Goal: Information Seeking & Learning: Learn about a topic

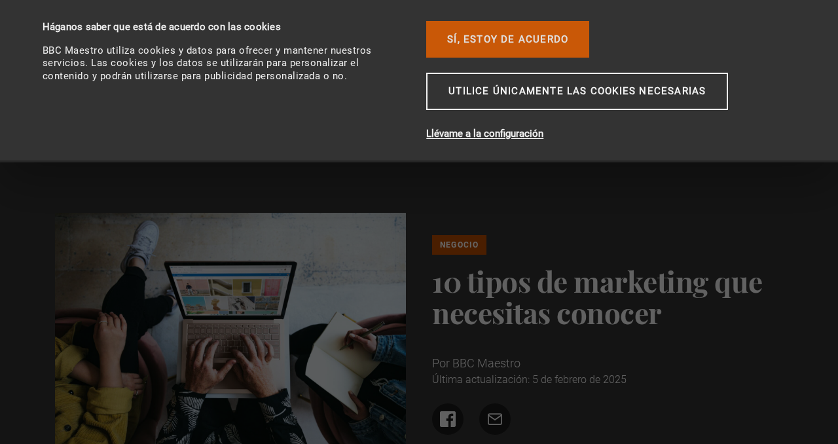
click at [524, 34] on font "Sí, estoy de acuerdo" at bounding box center [507, 39] width 121 height 12
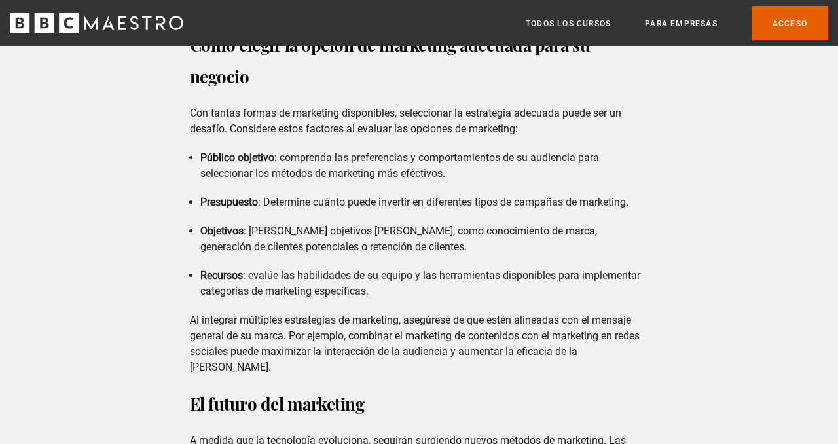
scroll to position [4433, 0]
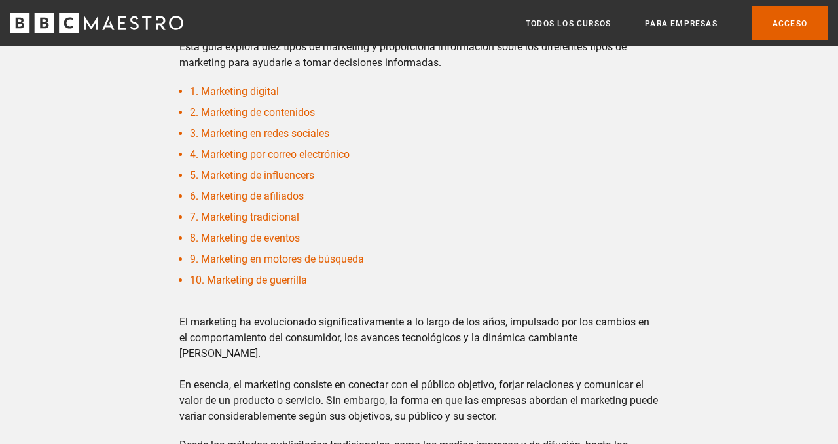
scroll to position [396, 0]
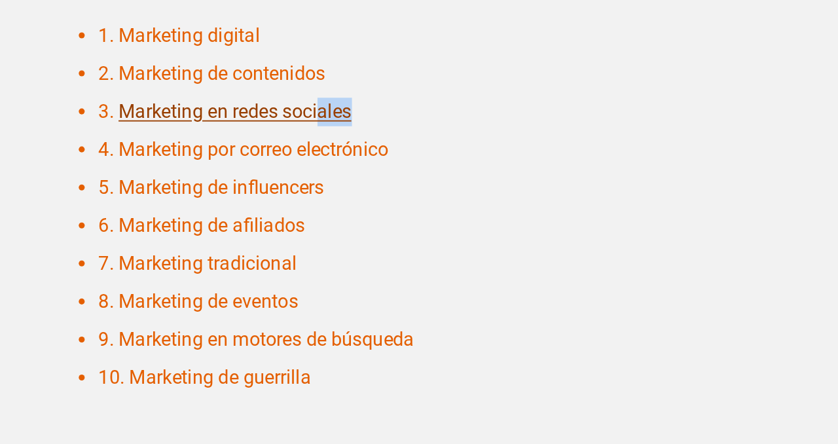
drag, startPoint x: 346, startPoint y: 168, endPoint x: 312, endPoint y: 169, distance: 34.7
click at [312, 169] on li "3. Marketing en redes sociales" at bounding box center [425, 165] width 470 height 16
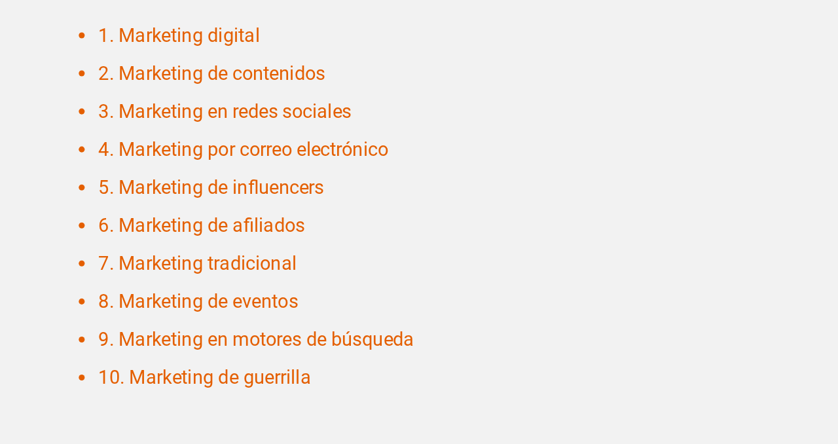
click at [368, 181] on li "4. Marketing por correo electrónico" at bounding box center [425, 186] width 470 height 16
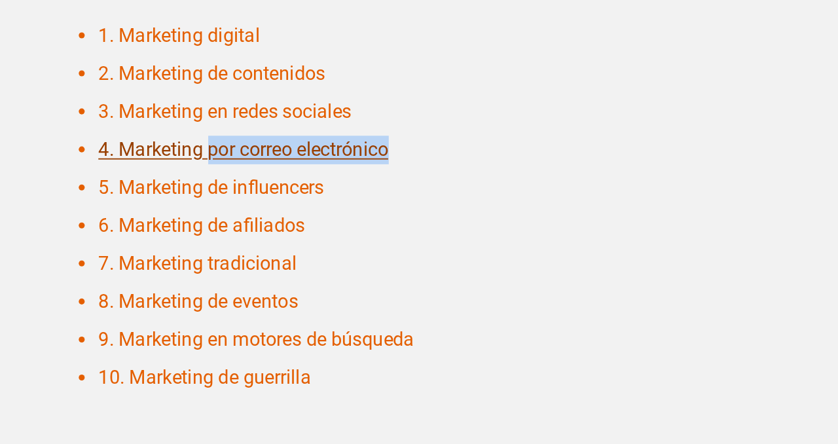
drag, startPoint x: 365, startPoint y: 185, endPoint x: 253, endPoint y: 183, distance: 112.0
click at [253, 183] on li "4. Marketing por correo electrónico" at bounding box center [425, 186] width 470 height 16
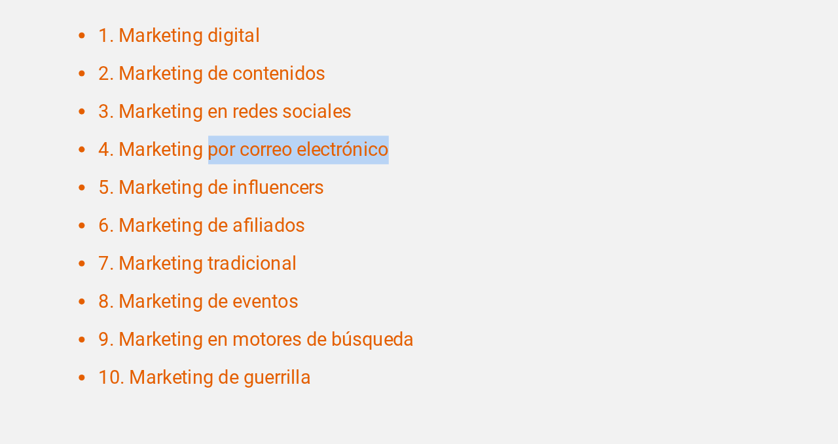
copy font "por correo electrónico"
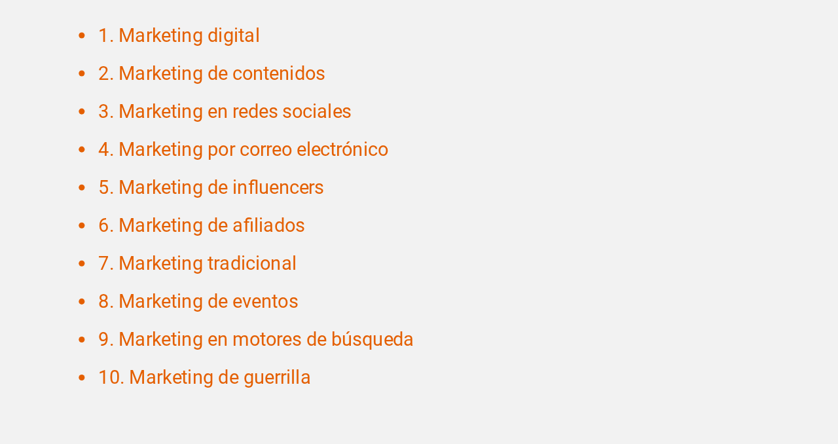
click at [339, 208] on li "5. Marketing de influencers" at bounding box center [425, 207] width 470 height 16
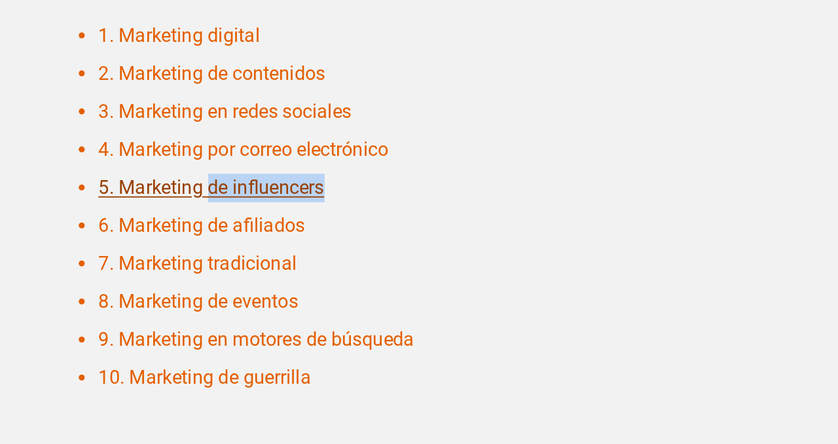
drag, startPoint x: 339, startPoint y: 208, endPoint x: 252, endPoint y: 210, distance: 87.1
click at [252, 210] on li "5. Marketing de influencers" at bounding box center [425, 207] width 470 height 16
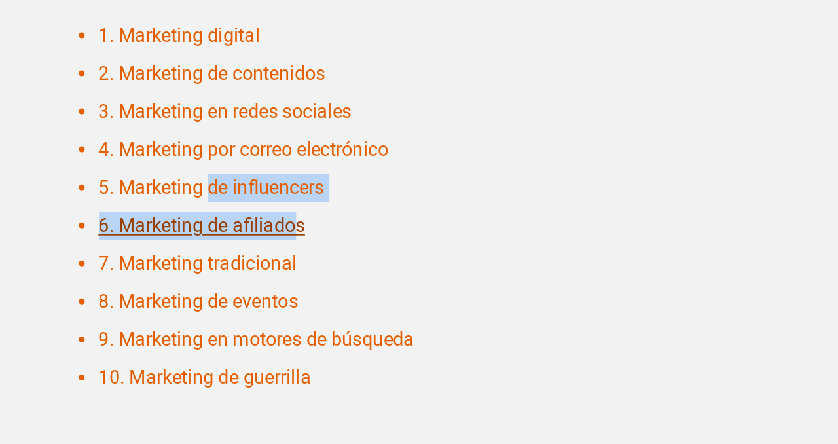
drag, startPoint x: 310, startPoint y: 232, endPoint x: 298, endPoint y: 230, distance: 12.6
click at [298, 230] on li "6. Marketing de afiliados" at bounding box center [425, 228] width 470 height 16
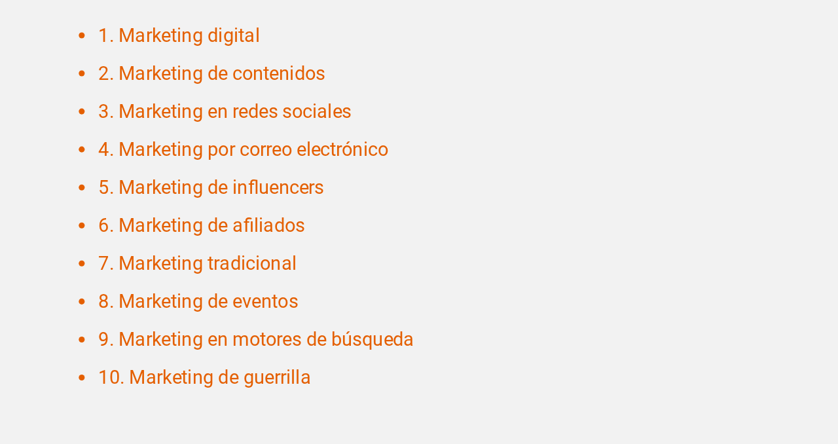
click at [329, 227] on li "6. Marketing de afiliados" at bounding box center [425, 228] width 470 height 16
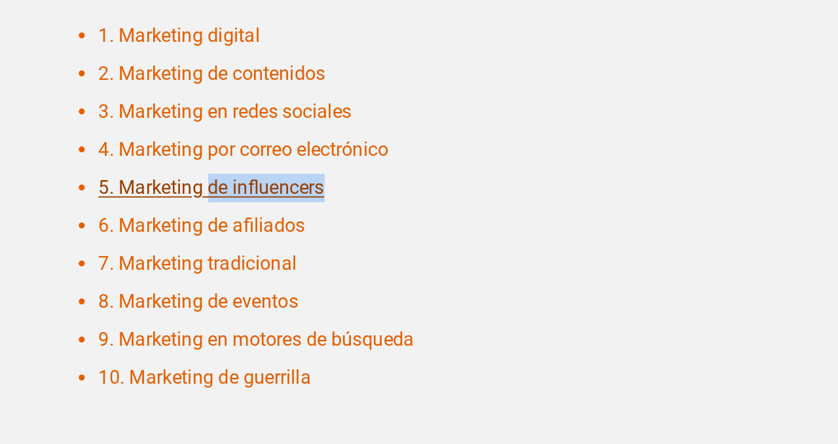
drag, startPoint x: 328, startPoint y: 207, endPoint x: 252, endPoint y: 206, distance: 76.6
click at [252, 206] on li "5. Marketing de influencers" at bounding box center [425, 207] width 470 height 16
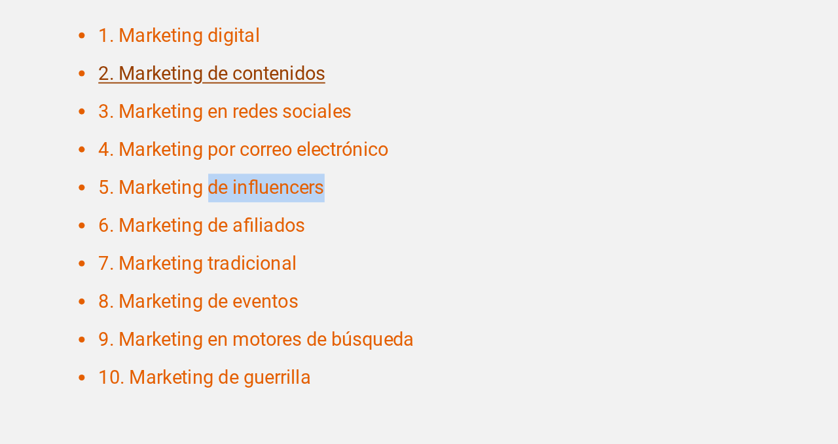
copy font "de influencers"
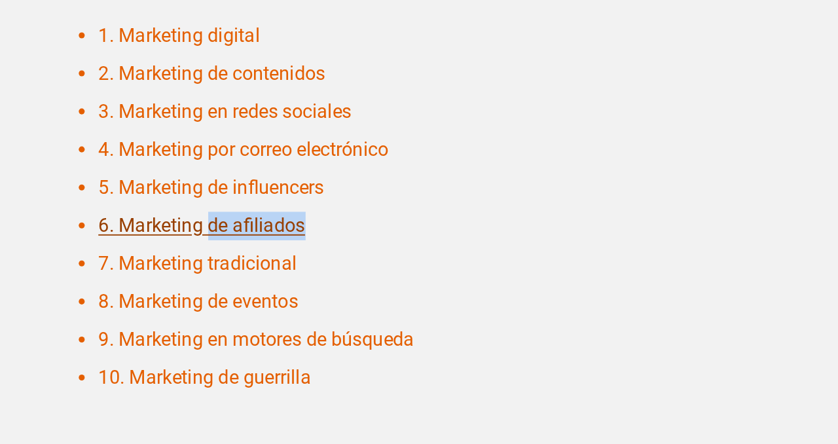
drag, startPoint x: 307, startPoint y: 228, endPoint x: 252, endPoint y: 227, distance: 54.4
click at [252, 227] on li "6. Marketing de afiliados" at bounding box center [425, 228] width 470 height 16
copy font "de afiliados"
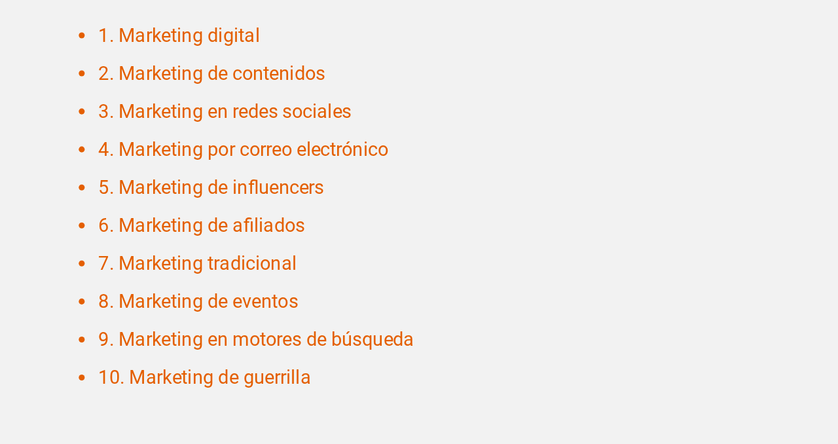
click at [322, 248] on li "7. Marketing tradicional" at bounding box center [425, 249] width 470 height 16
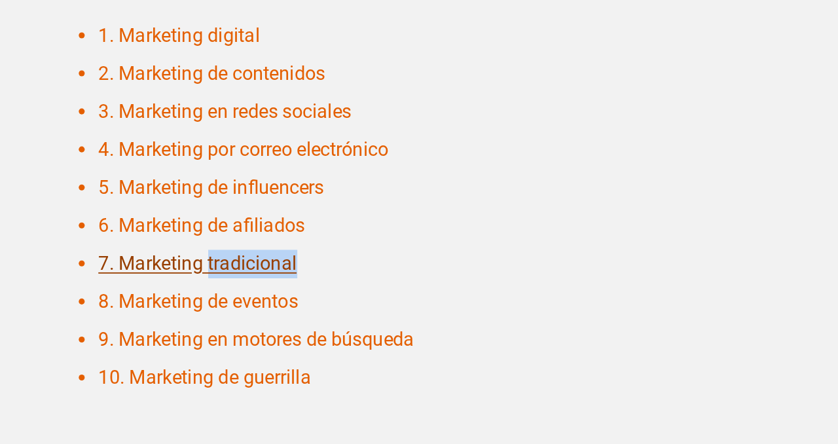
drag, startPoint x: 320, startPoint y: 248, endPoint x: 252, endPoint y: 252, distance: 67.5
click at [252, 252] on li "7. Marketing tradicional" at bounding box center [425, 249] width 470 height 16
copy font "tradicional"
click at [318, 268] on li "8. Marketing de eventos" at bounding box center [425, 270] width 470 height 16
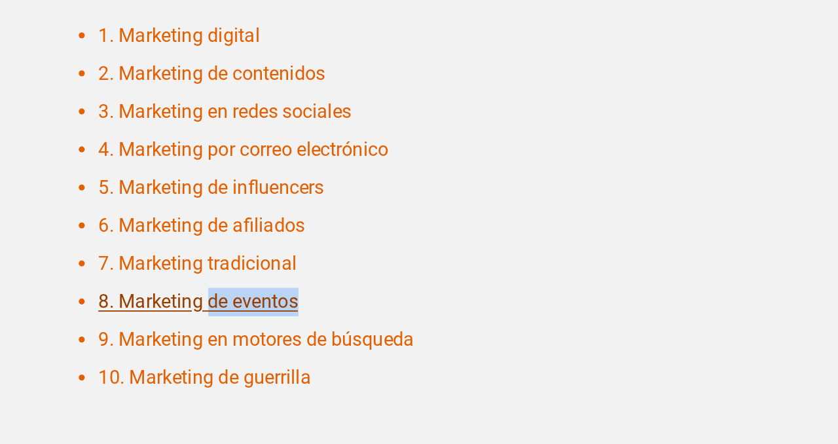
drag, startPoint x: 311, startPoint y: 275, endPoint x: 252, endPoint y: 274, distance: 59.0
click at [252, 274] on li "8. Marketing de eventos" at bounding box center [425, 270] width 470 height 16
copy font "de eventos"
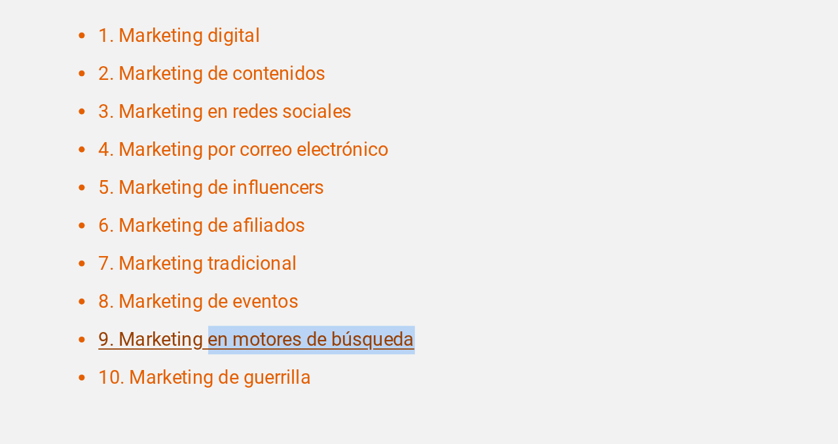
drag, startPoint x: 372, startPoint y: 289, endPoint x: 252, endPoint y: 294, distance: 120.6
click at [252, 294] on li "9. Marketing en motores de búsqueda" at bounding box center [425, 291] width 470 height 16
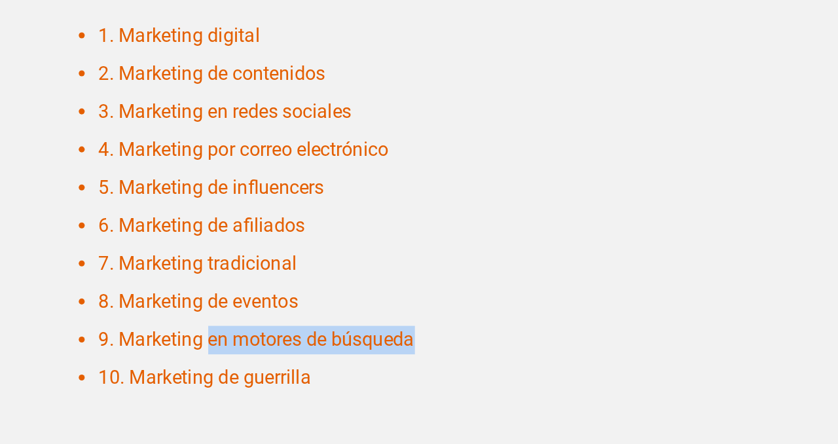
copy font "en motores de búsqueda"
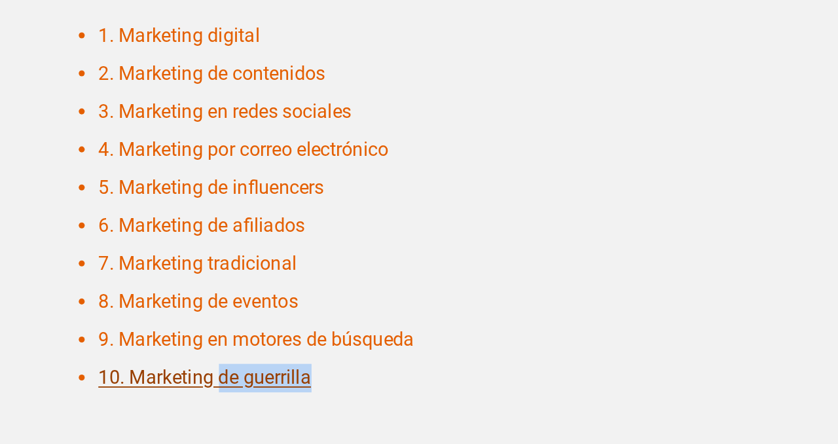
drag, startPoint x: 321, startPoint y: 316, endPoint x: 257, endPoint y: 316, distance: 63.5
click at [257, 316] on li "10. Marketing de guerrilla" at bounding box center [425, 312] width 470 height 16
copy font "de guerrilla"
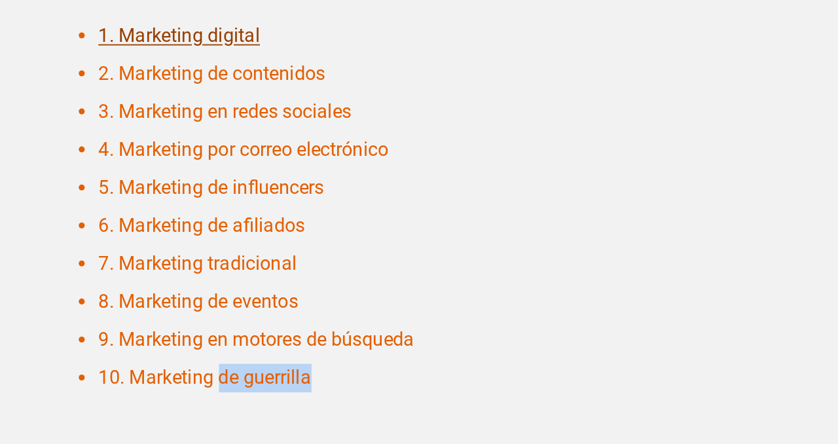
click at [226, 124] on font "1. Marketing digital" at bounding box center [234, 123] width 89 height 12
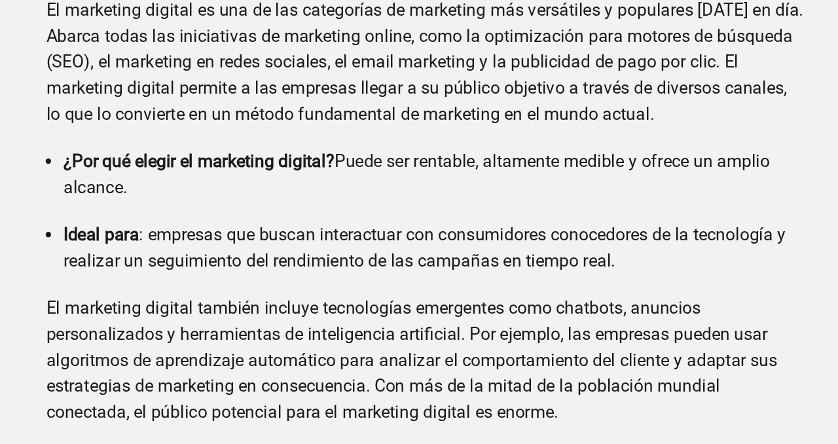
scroll to position [921, 0]
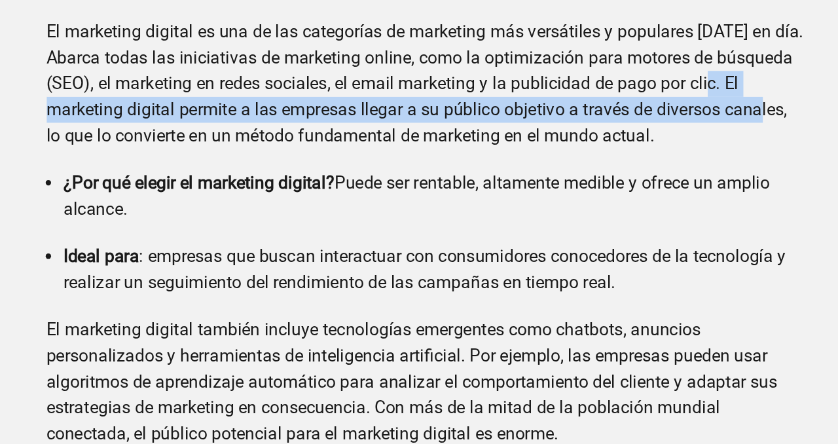
drag, startPoint x: 605, startPoint y: 192, endPoint x: 637, endPoint y: 206, distance: 35.2
click at [639, 206] on font "El marketing digital es una de las categorías de marketing más versátiles y pop…" at bounding box center [419, 207] width 459 height 75
copy font "El marketing digital permite a las empresas llegar a su público objetivo a trav…"
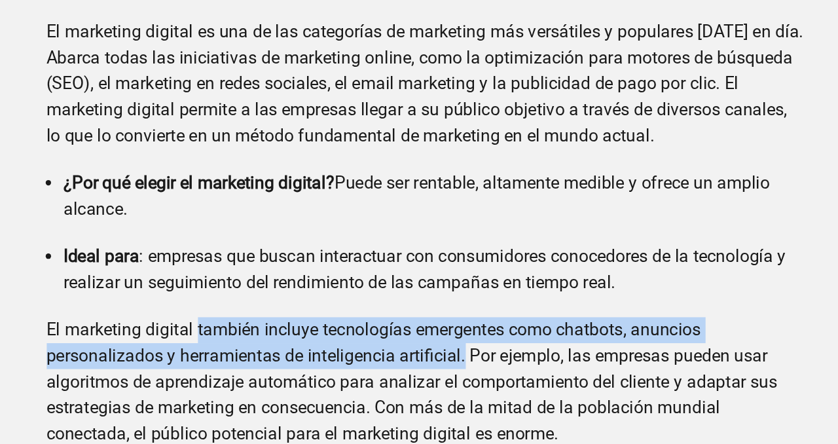
drag, startPoint x: 283, startPoint y: 345, endPoint x: 446, endPoint y: 350, distance: 163.2
click at [446, 350] on p "El marketing digital también incluye tecnologías emergentes como chatbots, anun…" at bounding box center [419, 389] width 459 height 79
copy font "también incluye tecnologías emergentes como chatbots, anuncios personalizados y…"
click at [429, 356] on font "El marketing digital también incluye tecnologías emergentes como chatbots, anun…" at bounding box center [411, 388] width 443 height 75
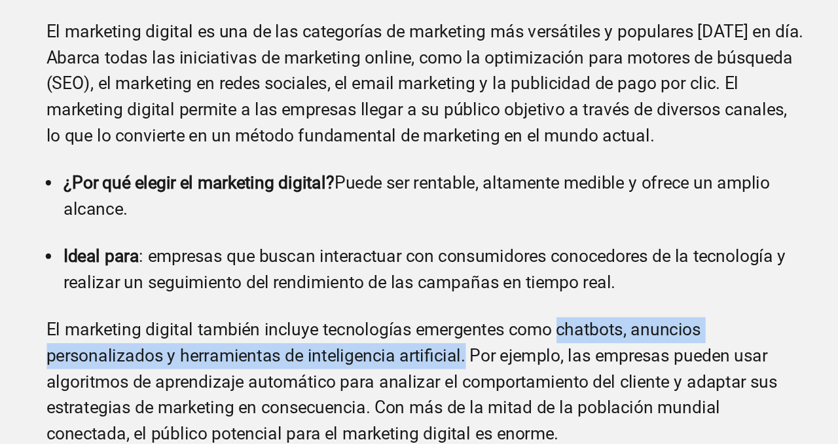
drag, startPoint x: 501, startPoint y: 340, endPoint x: 447, endPoint y: 357, distance: 57.0
click at [447, 357] on font "El marketing digital también incluye tecnologías emergentes como chatbots, anun…" at bounding box center [411, 388] width 443 height 75
copy font "chatbots, anuncios personalizados y herramientas de inteligencia artificial."
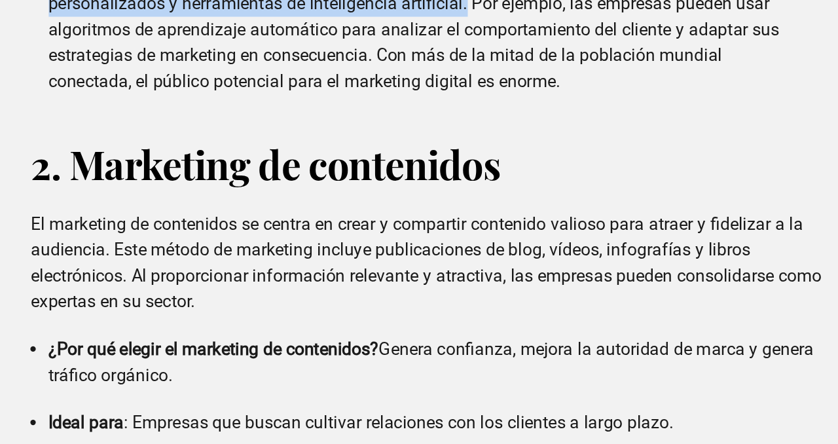
scroll to position [1120, 0]
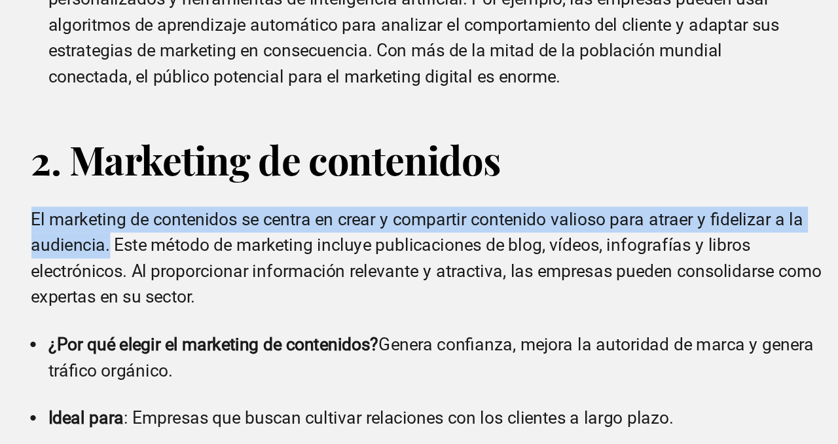
drag, startPoint x: 181, startPoint y: 293, endPoint x: 227, endPoint y: 299, distance: 45.6
click at [227, 301] on font "El marketing de contenidos se centra en crear y compartir contenido valioso par…" at bounding box center [418, 331] width 479 height 60
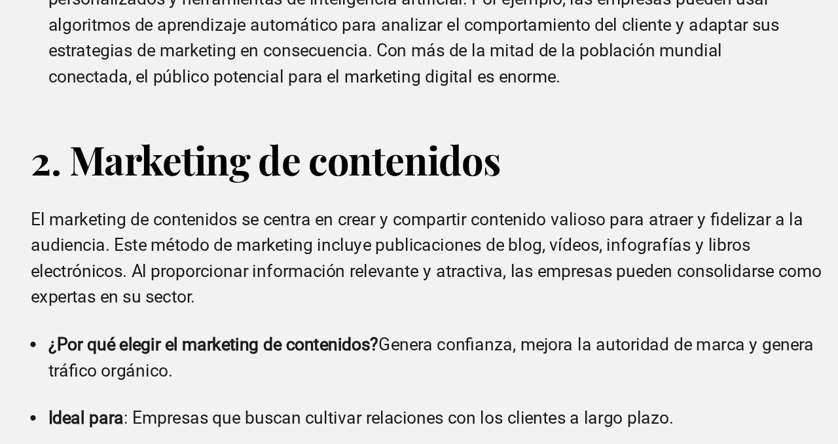
click at [379, 320] on font "El marketing de contenidos se centra en crear y compartir contenido valioso par…" at bounding box center [418, 331] width 479 height 60
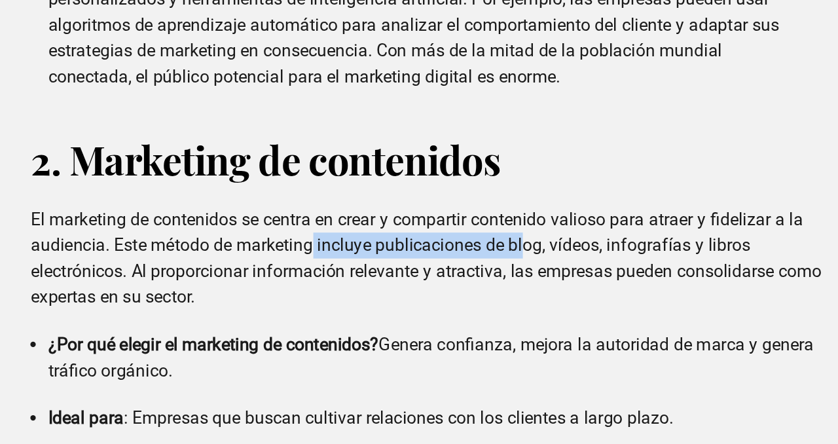
drag, startPoint x: 353, startPoint y: 310, endPoint x: 482, endPoint y: 314, distance: 129.1
click at [482, 314] on p "El marketing de contenidos se centra en crear y compartir contenido valioso par…" at bounding box center [419, 331] width 480 height 63
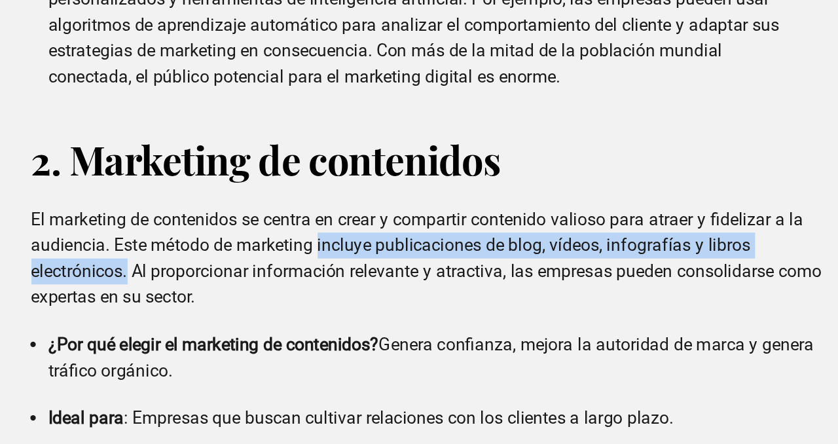
drag, startPoint x: 354, startPoint y: 308, endPoint x: 240, endPoint y: 328, distance: 115.1
click at [240, 328] on font "El marketing de contenidos se centra en crear y compartir contenido valioso par…" at bounding box center [418, 331] width 479 height 60
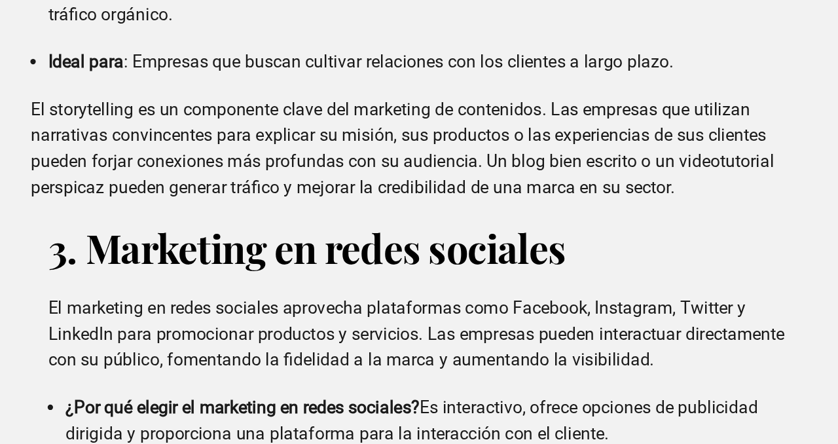
scroll to position [1337, 0]
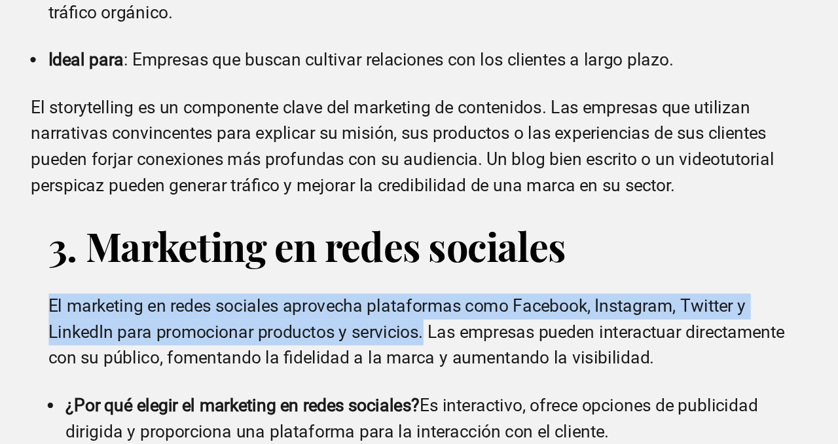
drag, startPoint x: 191, startPoint y: 345, endPoint x: 419, endPoint y: 363, distance: 228.7
click at [419, 363] on font "El marketing en redes sociales aprovecha plataformas como Facebook, Instagram, …" at bounding box center [413, 376] width 447 height 44
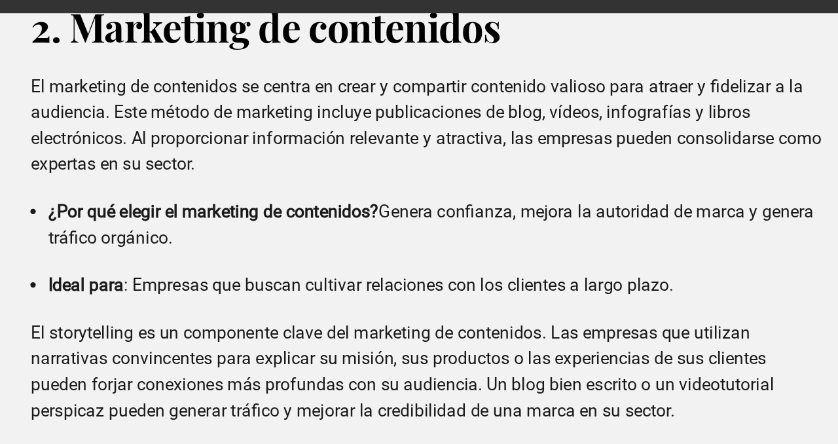
scroll to position [1328, 0]
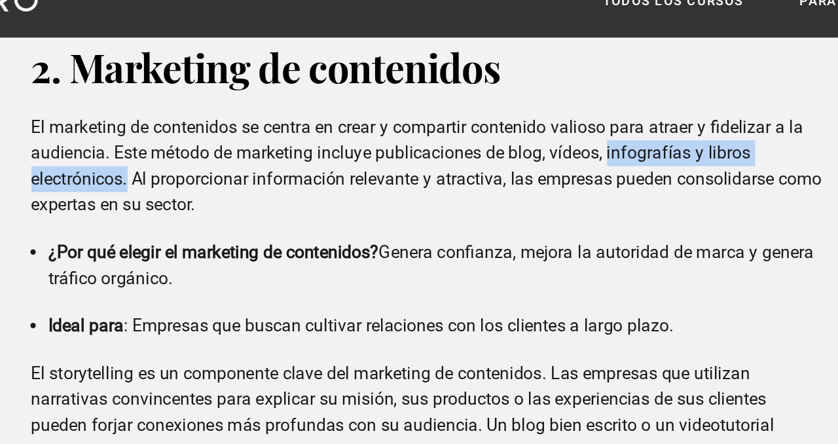
drag, startPoint x: 532, startPoint y: 100, endPoint x: 239, endPoint y: 118, distance: 293.4
click at [239, 118] on font "El marketing de contenidos se centra en crear y compartir contenido valioso par…" at bounding box center [418, 124] width 479 height 60
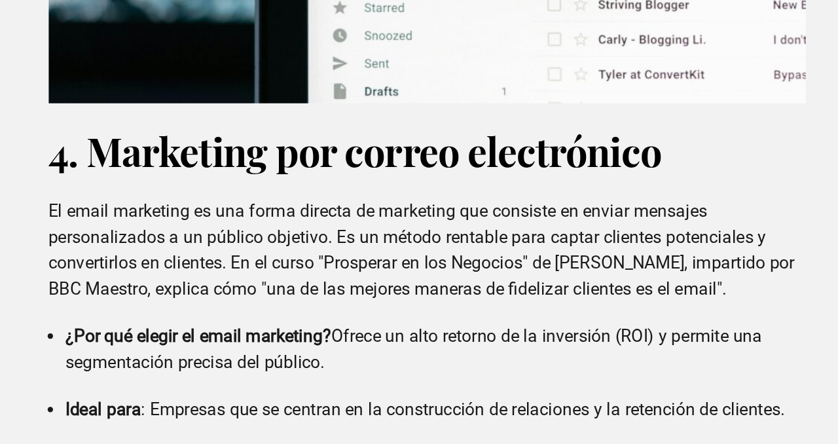
scroll to position [2013, 0]
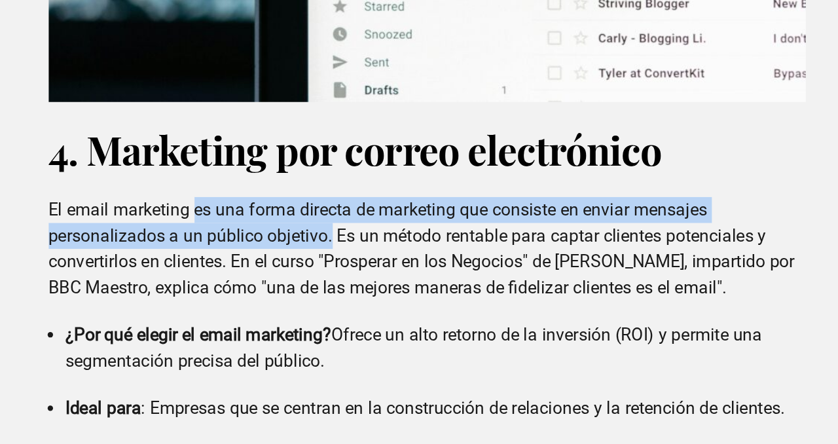
drag, startPoint x: 279, startPoint y: 290, endPoint x: 362, endPoint y: 301, distance: 83.9
click at [362, 301] on font "El email marketing es una forma directa de marketing que consiste en enviar men…" at bounding box center [416, 325] width 453 height 60
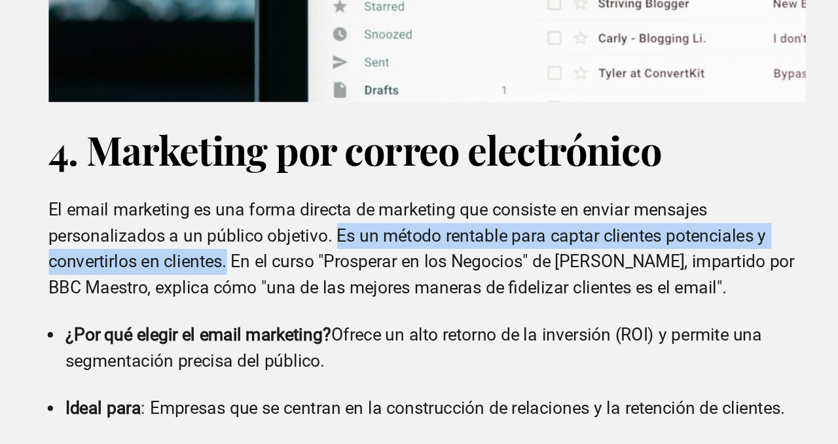
drag, startPoint x: 365, startPoint y: 301, endPoint x: 301, endPoint y: 312, distance: 65.9
click at [301, 312] on font "El email marketing es una forma directa de marketing que consiste en enviar men…" at bounding box center [416, 325] width 453 height 60
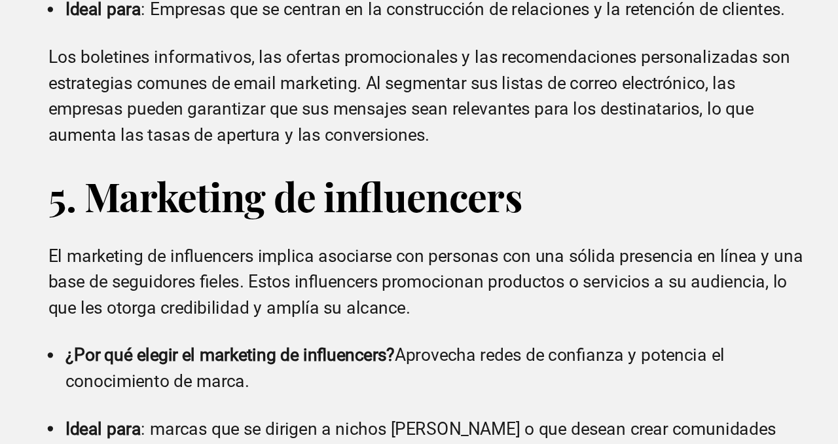
scroll to position [2257, 0]
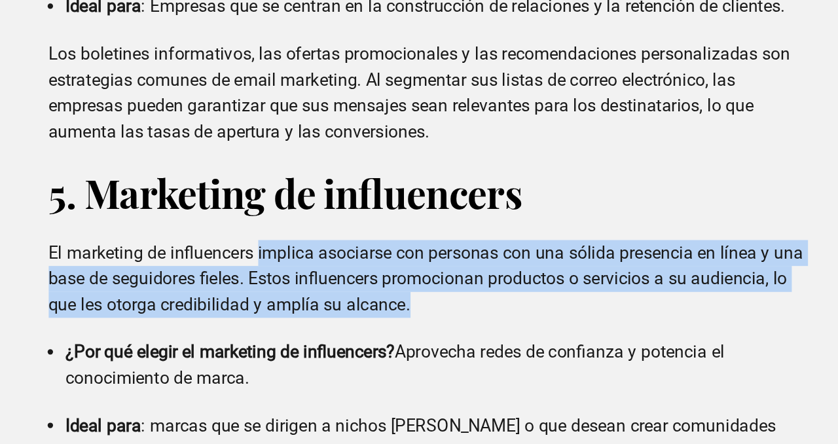
drag, startPoint x: 319, startPoint y: 312, endPoint x: 472, endPoint y: 347, distance: 156.7
click at [472, 347] on p "El marketing de influencers implica asociarse con personas con una sólida prese…" at bounding box center [419, 343] width 459 height 47
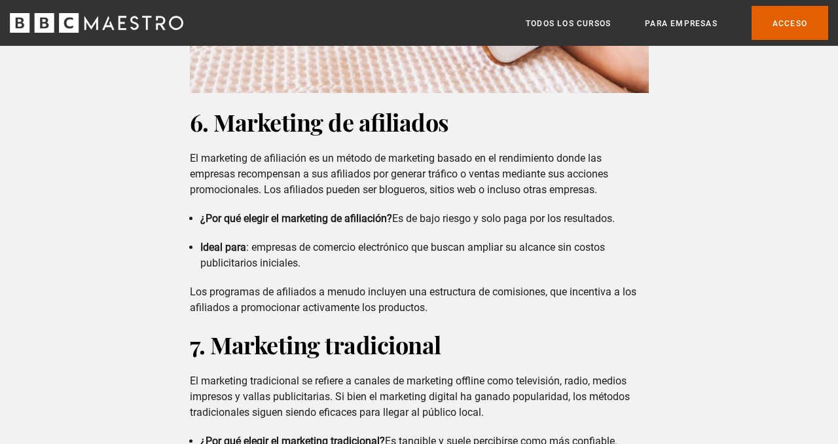
scroll to position [3042, 0]
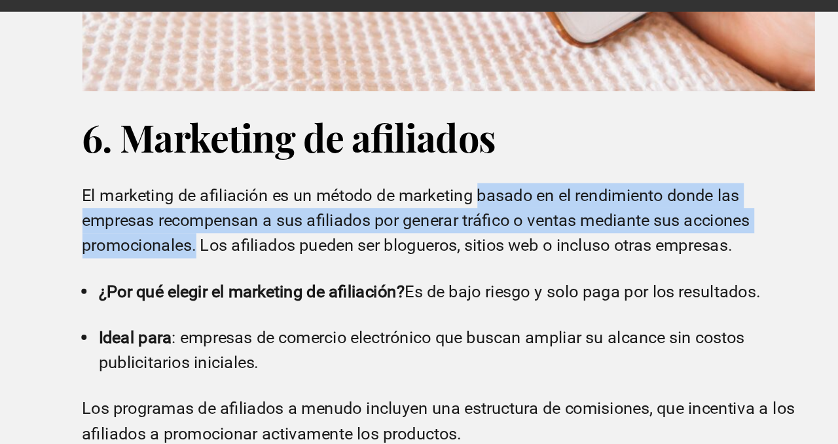
drag, startPoint x: 439, startPoint y: 145, endPoint x: 262, endPoint y: 178, distance: 180.0
click at [262, 178] on font "El marketing de afiliación es un método de marketing basado en el rendimiento d…" at bounding box center [399, 177] width 419 height 44
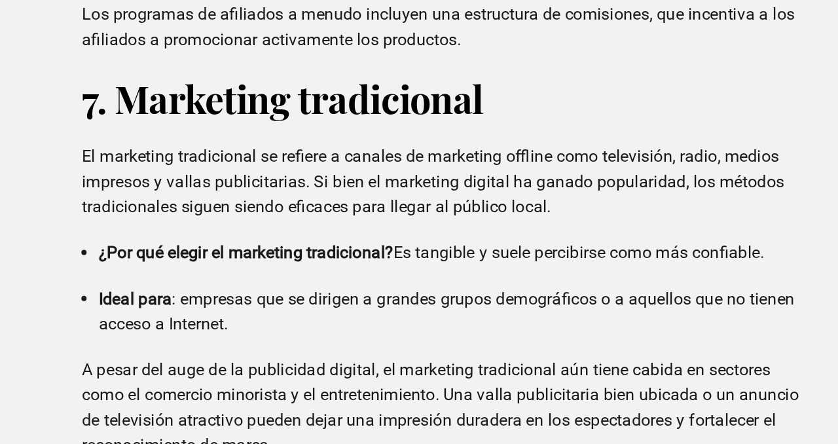
scroll to position [3195, 0]
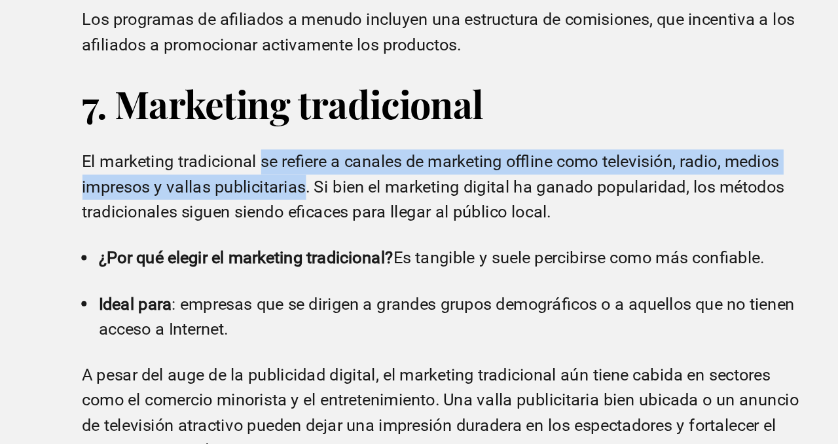
drag, startPoint x: 301, startPoint y: 216, endPoint x: 331, endPoint y: 227, distance: 31.5
click at [331, 227] on font "El marketing tradicional se refiere a canales de marketing offline como televis…" at bounding box center [410, 247] width 440 height 44
click at [305, 225] on font "El marketing tradicional se refiere a canales de marketing offline como televis…" at bounding box center [410, 247] width 440 height 44
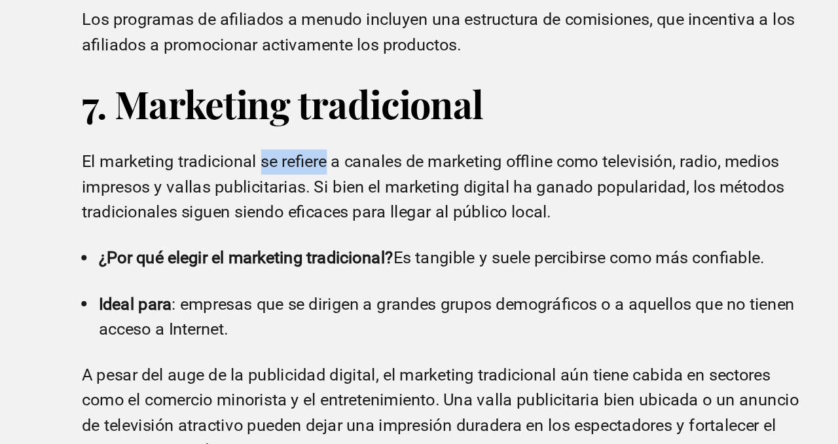
drag, startPoint x: 304, startPoint y: 212, endPoint x: 343, endPoint y: 211, distance: 39.3
click at [343, 225] on font "El marketing tradicional se refiere a canales de marketing offline como televis…" at bounding box center [410, 247] width 440 height 44
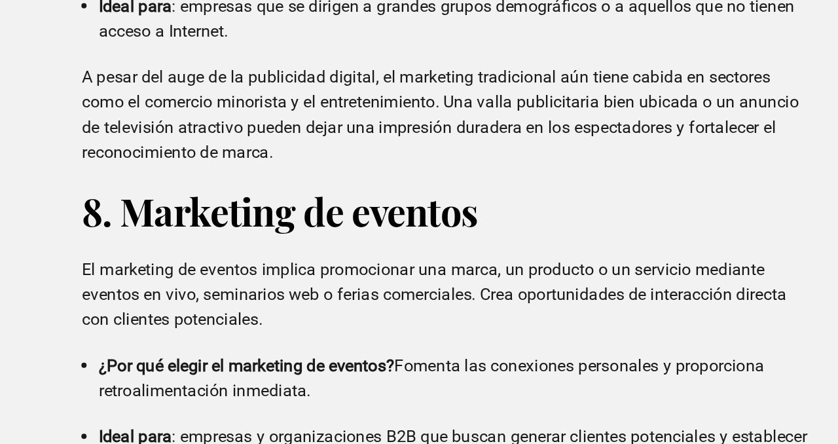
scroll to position [3354, 0]
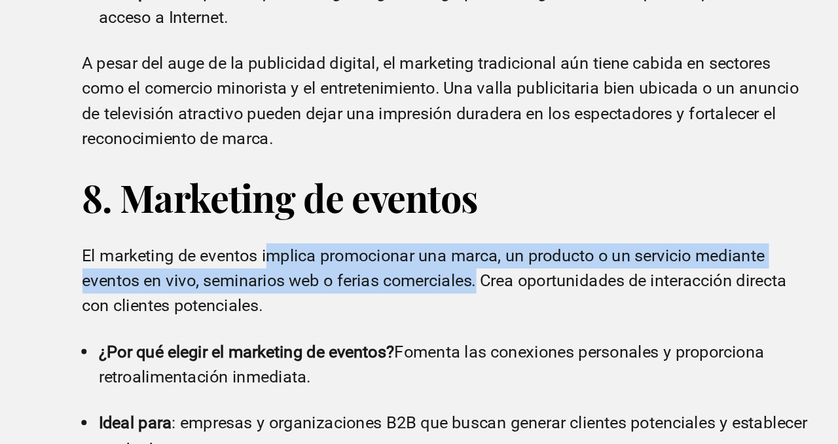
drag, startPoint x: 305, startPoint y: 307, endPoint x: 439, endPoint y: 329, distance: 136.2
click at [439, 329] on font "El marketing de eventos implica promocionar una marca, un producto o un servici…" at bounding box center [410, 342] width 441 height 44
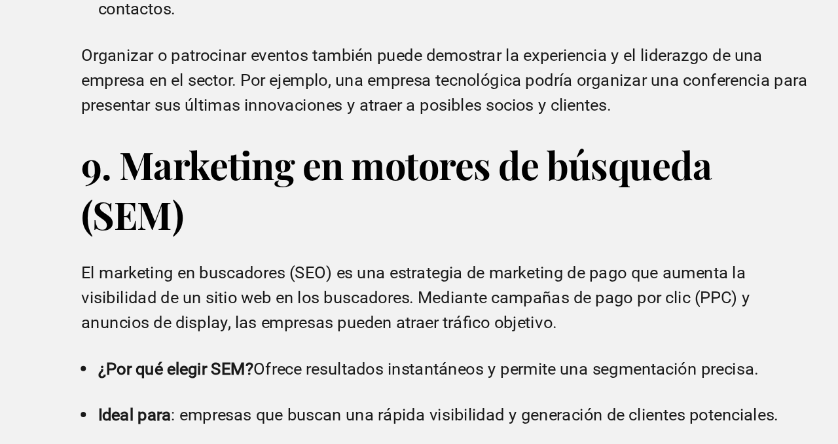
scroll to position [3637, 0]
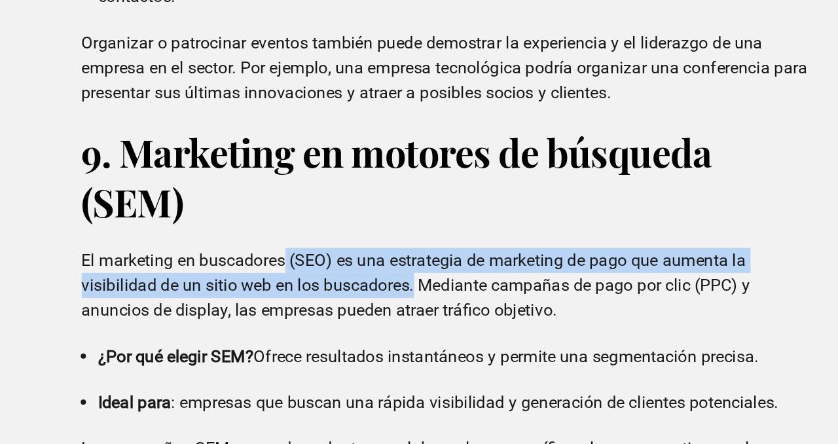
drag, startPoint x: 320, startPoint y: 310, endPoint x: 400, endPoint y: 331, distance: 82.4
click at [400, 331] on font "El marketing en buscadores (SEO) es una estrategia de marketing de pago que aum…" at bounding box center [399, 344] width 419 height 44
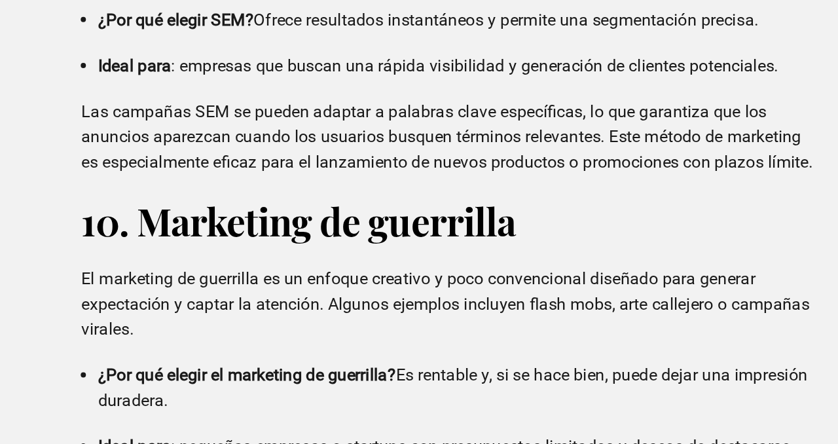
scroll to position [3873, 0]
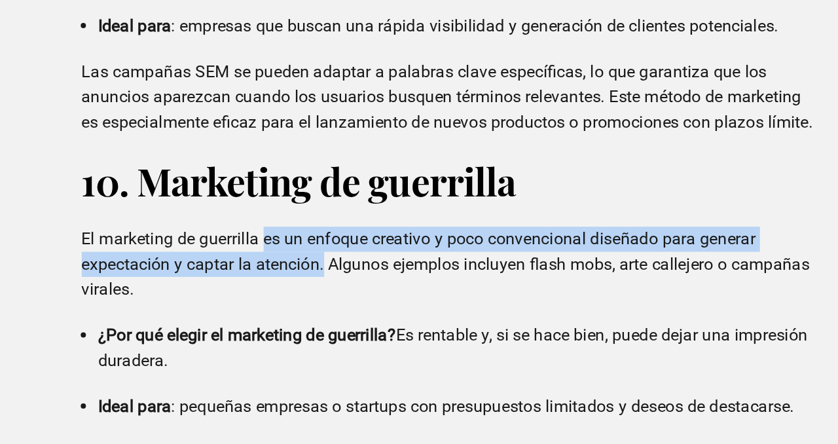
drag, startPoint x: 305, startPoint y: 316, endPoint x: 342, endPoint y: 336, distance: 41.6
click at [342, 336] on font "El marketing de guerrilla es un enfoque creativo y poco convencional diseñado p…" at bounding box center [418, 331] width 457 height 44
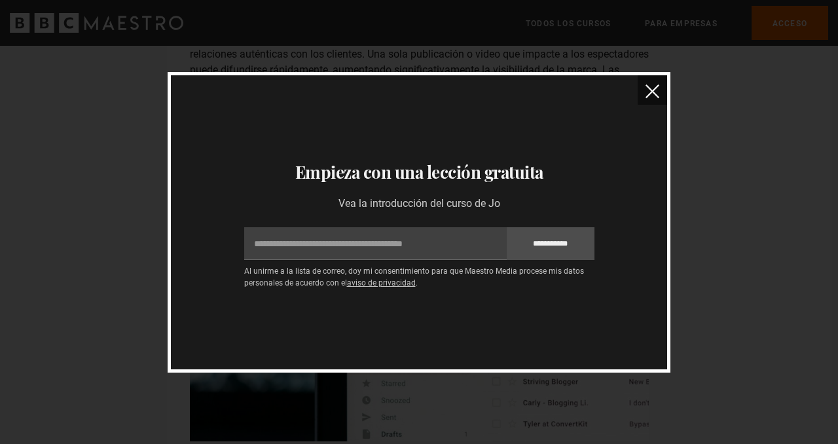
click at [647, 94] on img "cerca" at bounding box center [653, 91] width 14 height 14
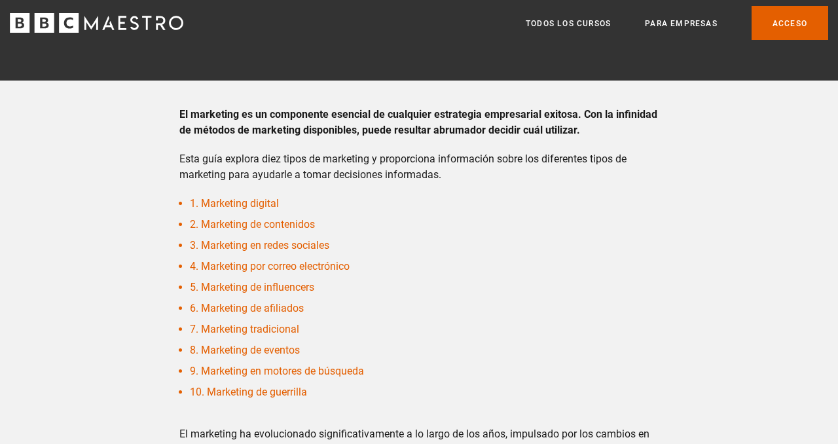
scroll to position [0, 0]
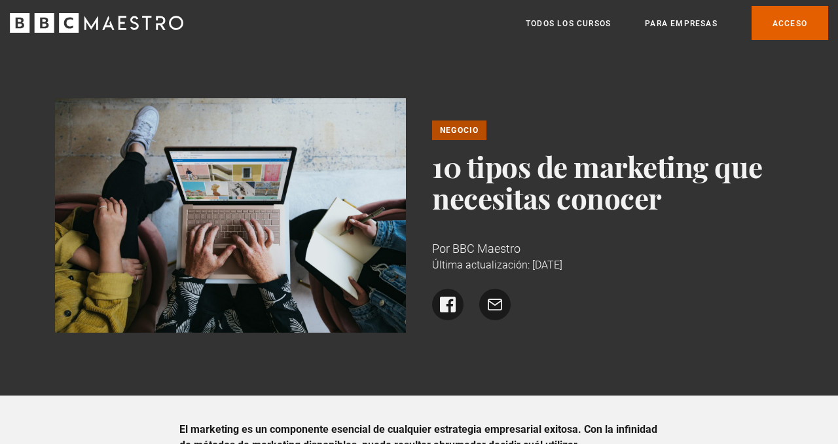
click at [463, 188] on font "10 tipos de marketing que necesitas conocer" at bounding box center [597, 182] width 331 height 70
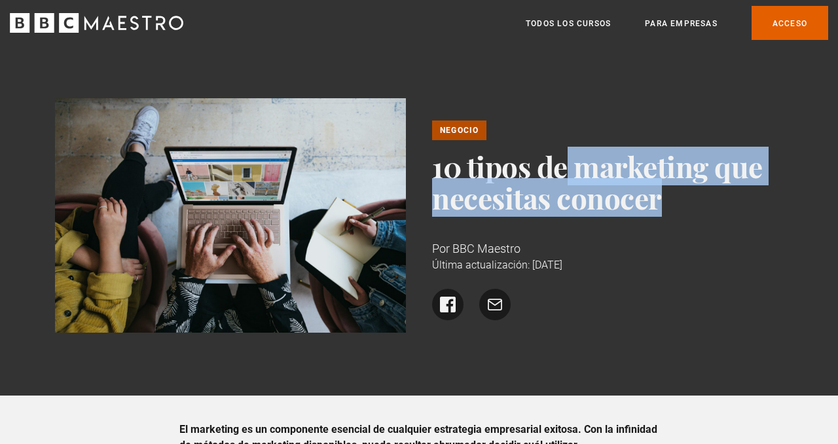
click at [463, 188] on font "10 tipos de marketing que necesitas conocer" at bounding box center [597, 182] width 331 height 70
